Goal: Task Accomplishment & Management: Manage account settings

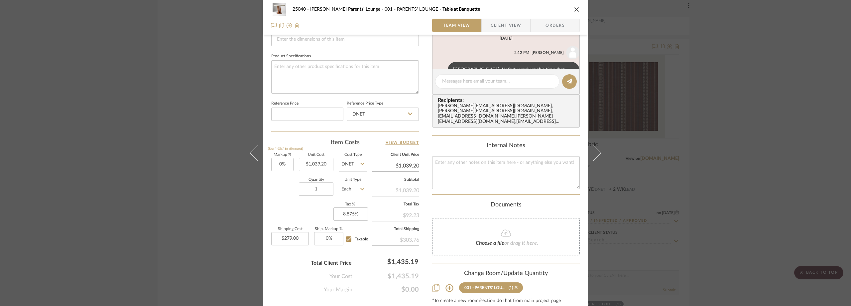
scroll to position [324, 0]
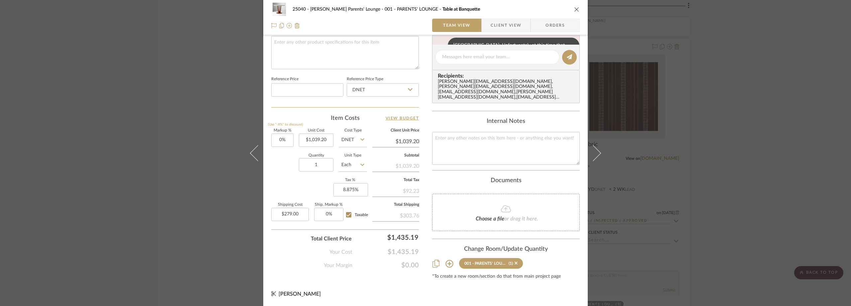
click at [698, 84] on div "25040 - [PERSON_NAME] Parents' Lounge 001 - PARENTS' LOUNGE Table at Banquette …" at bounding box center [425, 153] width 851 height 306
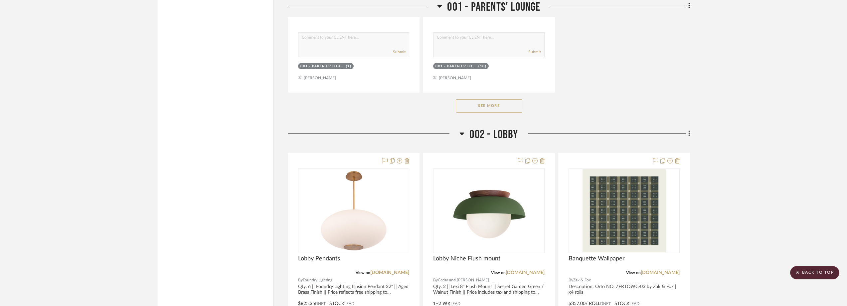
scroll to position [1862, 0]
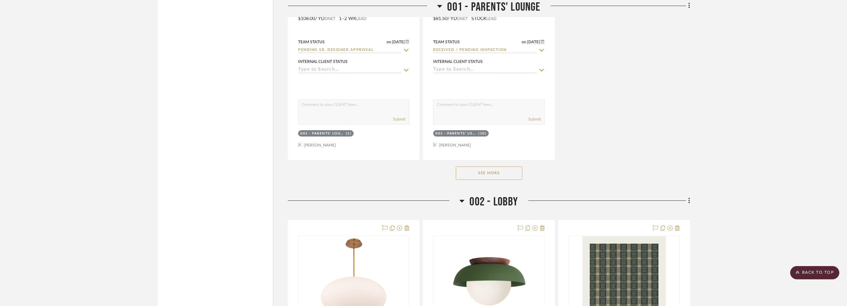
click at [491, 179] on button "See More" at bounding box center [489, 172] width 67 height 13
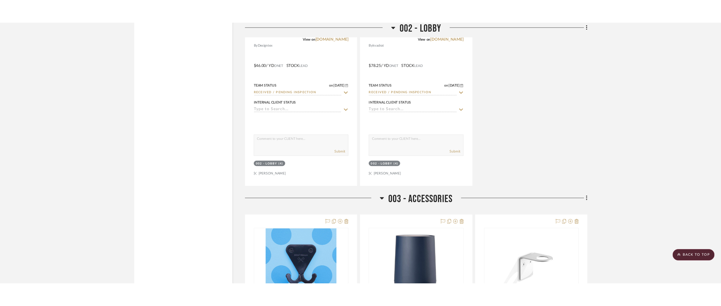
scroll to position [3824, 0]
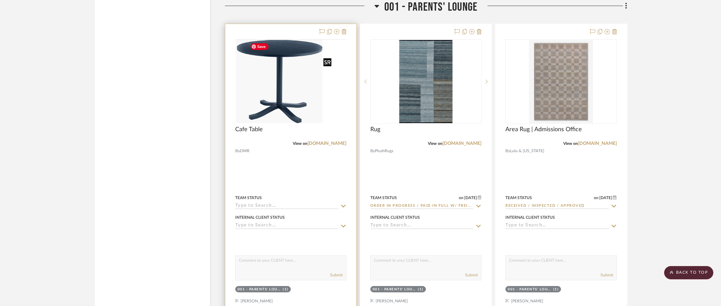
scroll to position [1064, 0]
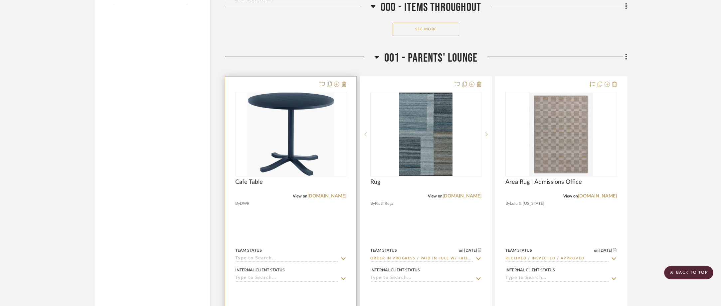
click at [342, 259] on icon at bounding box center [343, 258] width 5 height 3
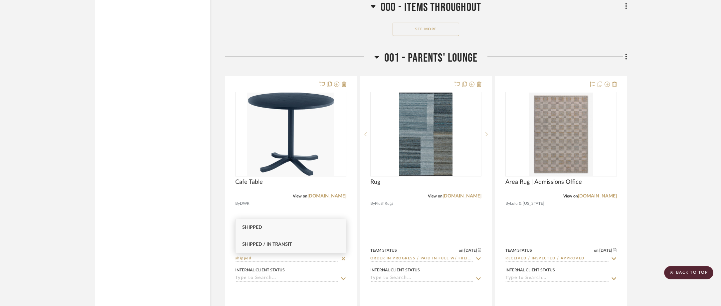
type input "shipped"
click at [301, 245] on div "Shipped / In Transit" at bounding box center [290, 244] width 110 height 17
type input "9/3/2025"
type input "Shipped / In Transit"
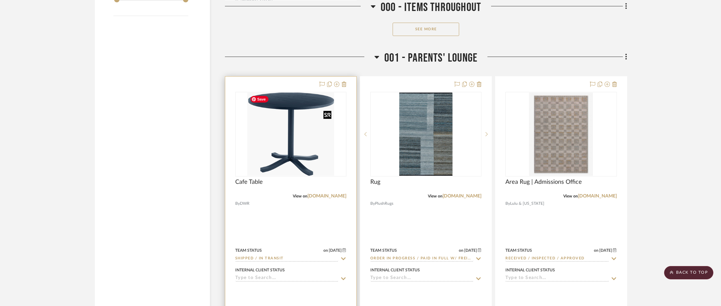
scroll to position [1075, 0]
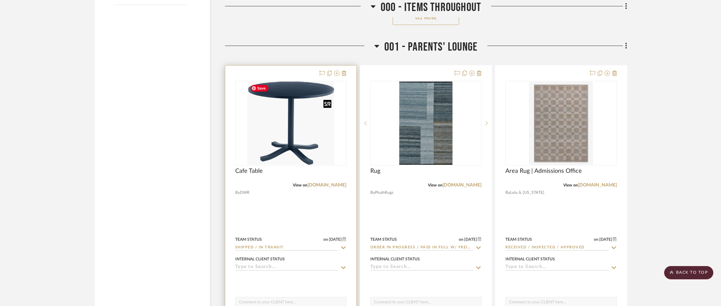
click at [297, 137] on img "0" at bounding box center [290, 122] width 86 height 83
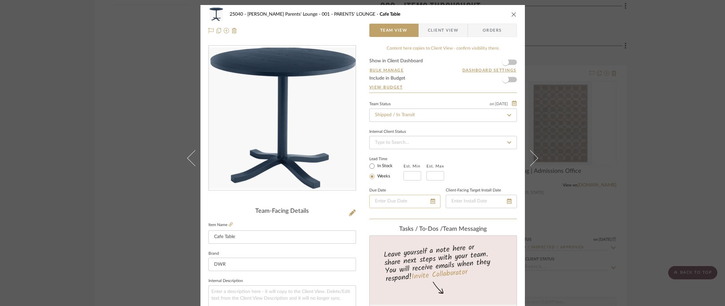
scroll to position [133, 0]
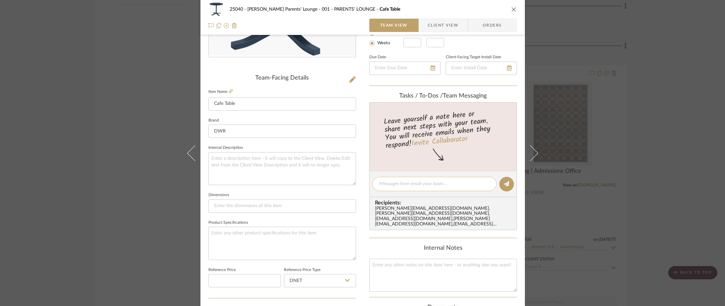
click at [404, 182] on textarea at bounding box center [434, 183] width 110 height 7
paste textarea "Monday, Sep 08, 2025 between 1pm and 5pm."
click at [379, 186] on textarea "Monday, Sep 08, 2025 between 1pm and 5pm." at bounding box center [434, 183] width 110 height 7
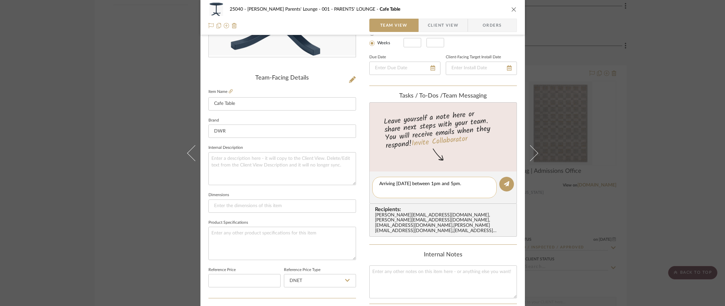
click at [400, 190] on textarea "Arriving Monday, Sep 08, 2025 between 1pm and 5pm." at bounding box center [434, 187] width 110 height 14
type textarea "Arriving Monday, Sep 08, 2025 between 1pm and 5pm at Lower School"
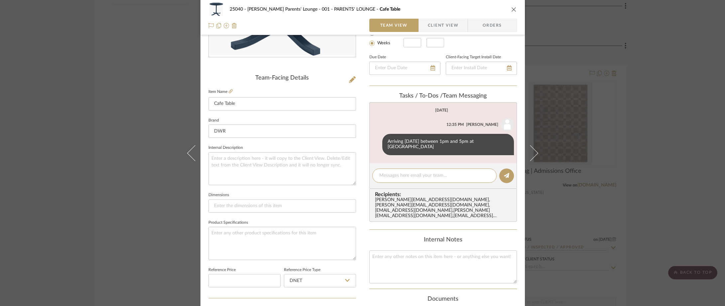
click at [112, 90] on div "25040 - Grace Church Parents' Lounge 001 - PARENTS' LOUNGE Cafe Table Team View…" at bounding box center [362, 153] width 725 height 306
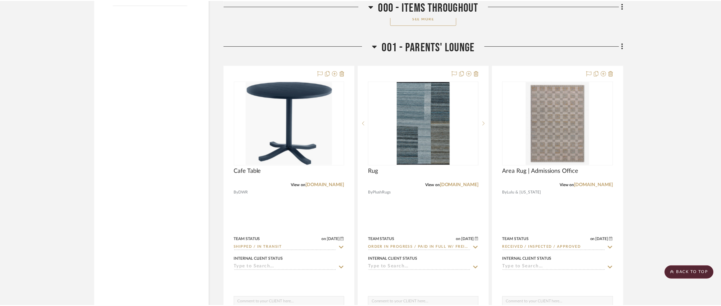
scroll to position [1075, 0]
